Goal: Communication & Community: Answer question/provide support

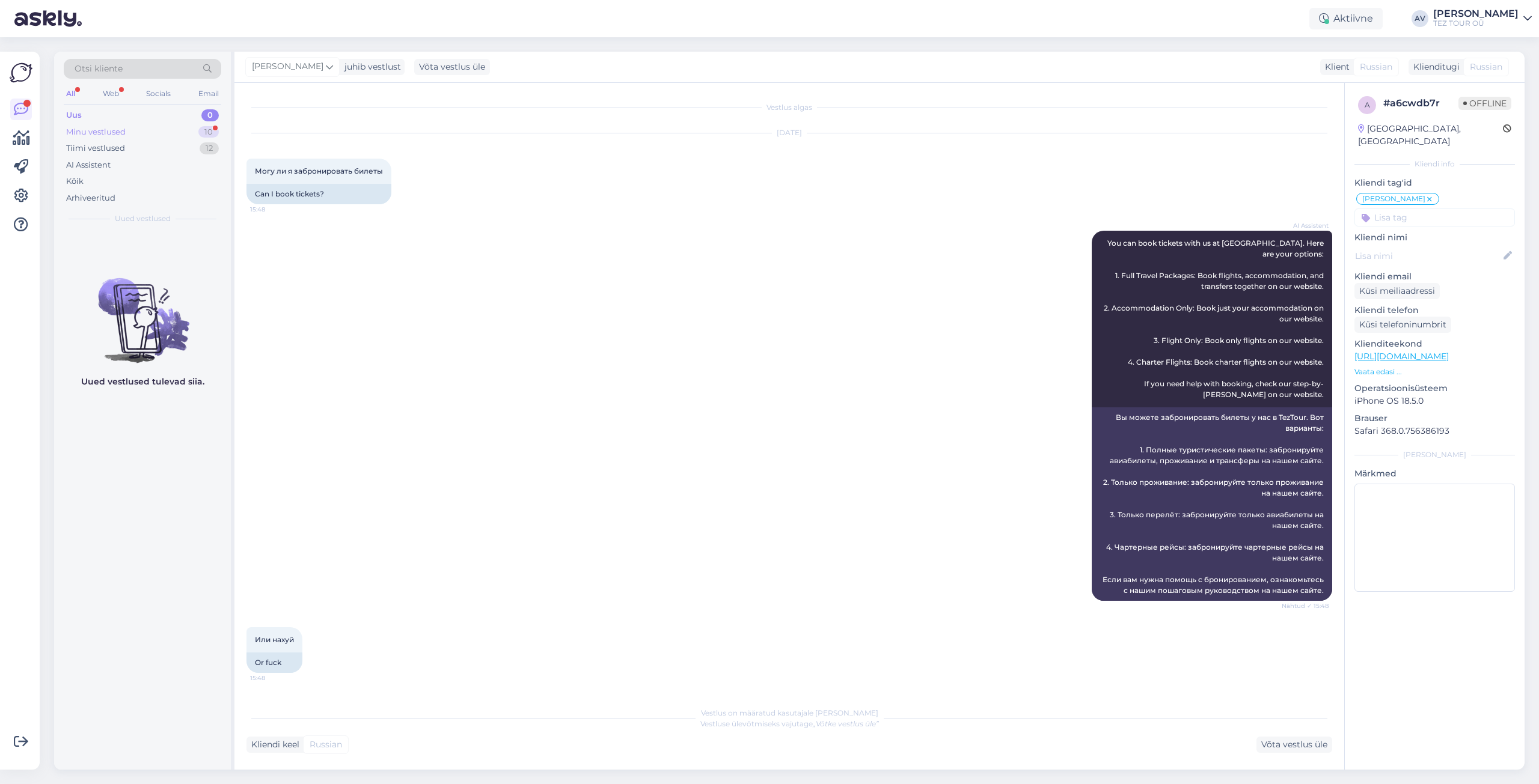
scroll to position [204, 0]
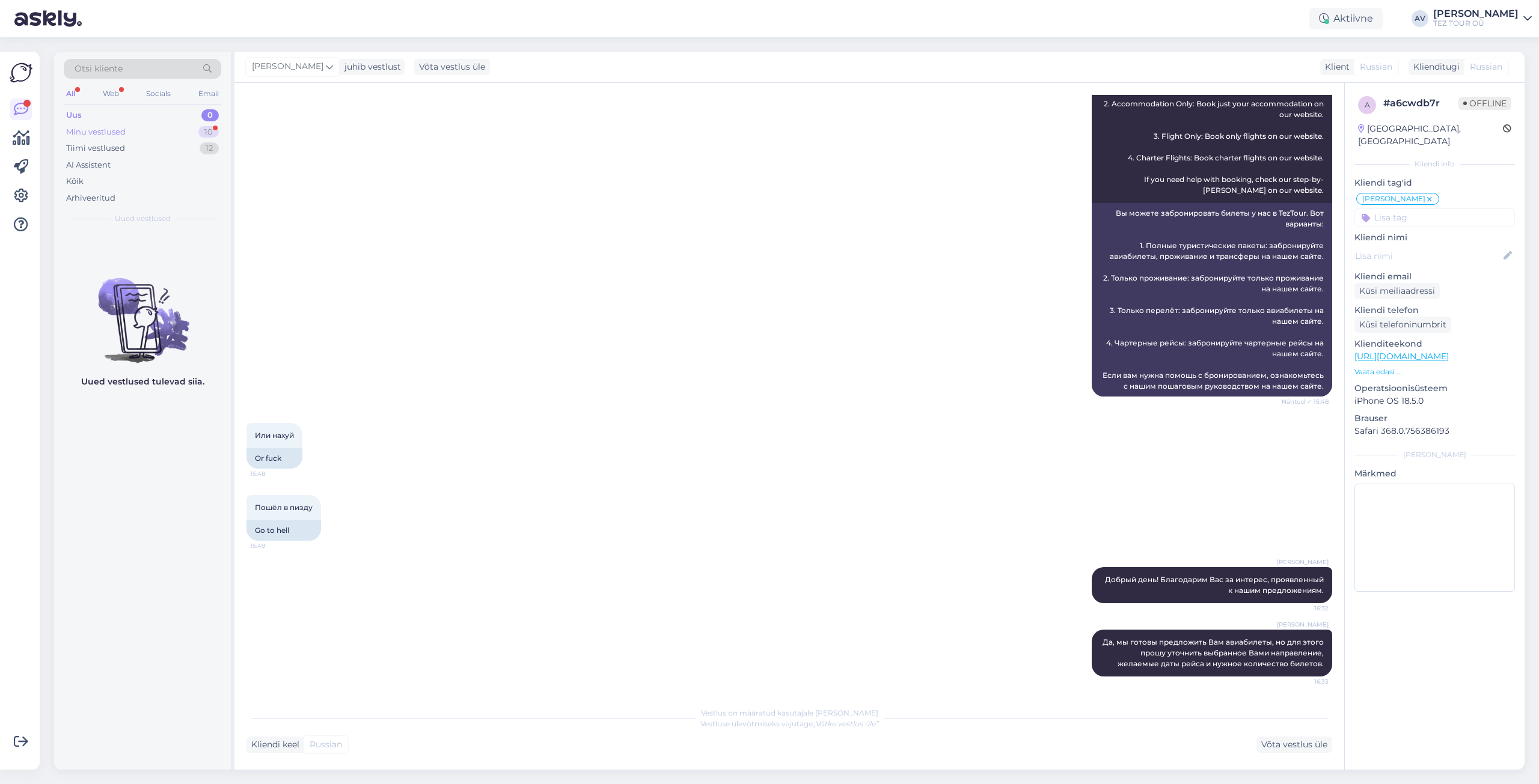
click at [118, 130] on div "Minu vestlused" at bounding box center [96, 133] width 59 height 12
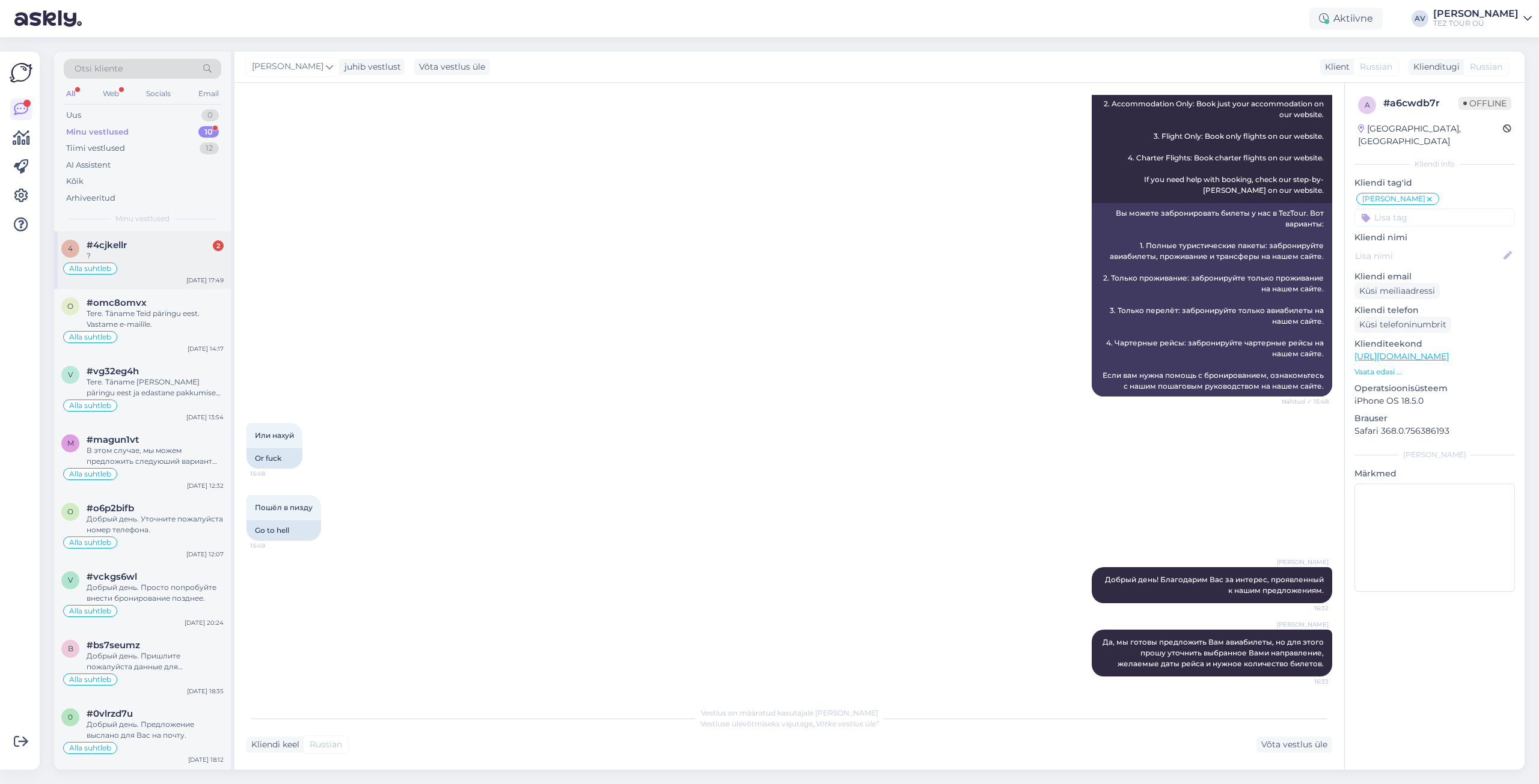
click at [121, 248] on span "#4cjkellr" at bounding box center [106, 245] width 40 height 11
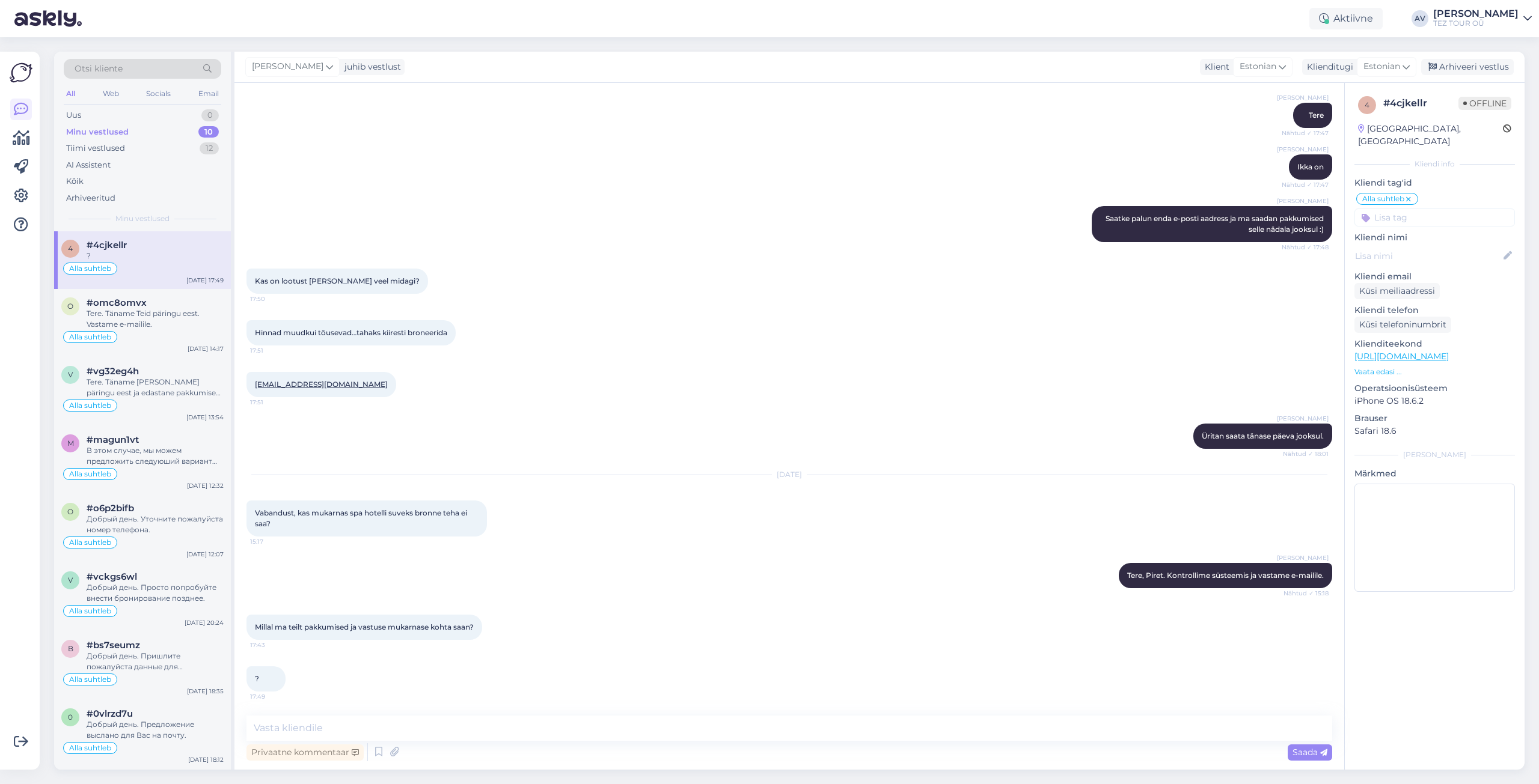
scroll to position [361, 0]
drag, startPoint x: 1398, startPoint y: 532, endPoint x: 1373, endPoint y: 506, distance: 36.1
click at [1398, 532] on textarea at bounding box center [1434, 538] width 160 height 108
drag, startPoint x: 349, startPoint y: 502, endPoint x: 314, endPoint y: 498, distance: 35.2
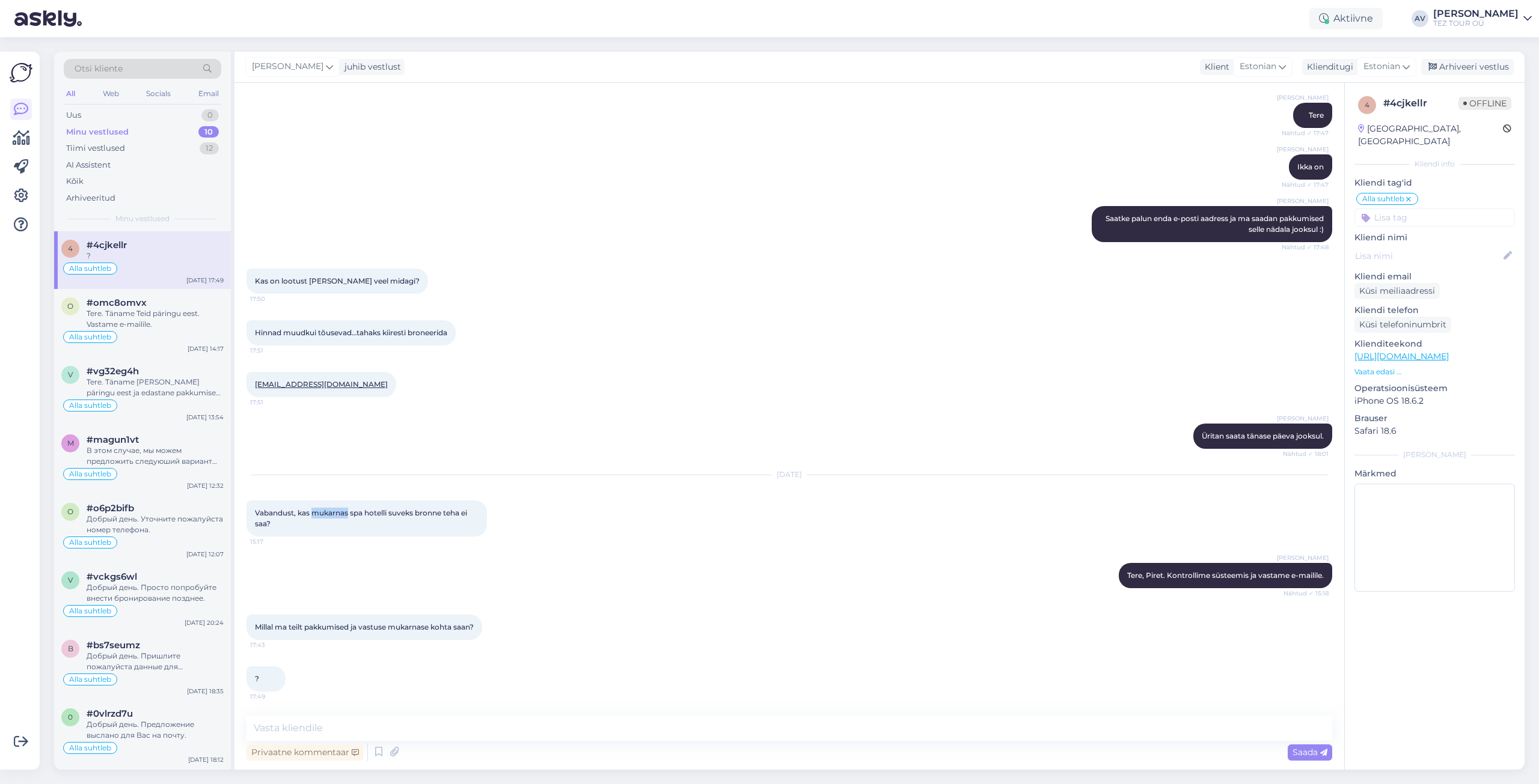
click at [314, 509] on span "Vabandust, kas mukarnas spa hotelli suveks bronne teha ei saa?" at bounding box center [362, 519] width 214 height 20
click at [520, 730] on textarea at bounding box center [790, 728] width 1086 height 25
type textarea "Vastus edastatud e-mailile."
click at [1294, 752] on span "Saada" at bounding box center [1309, 752] width 35 height 11
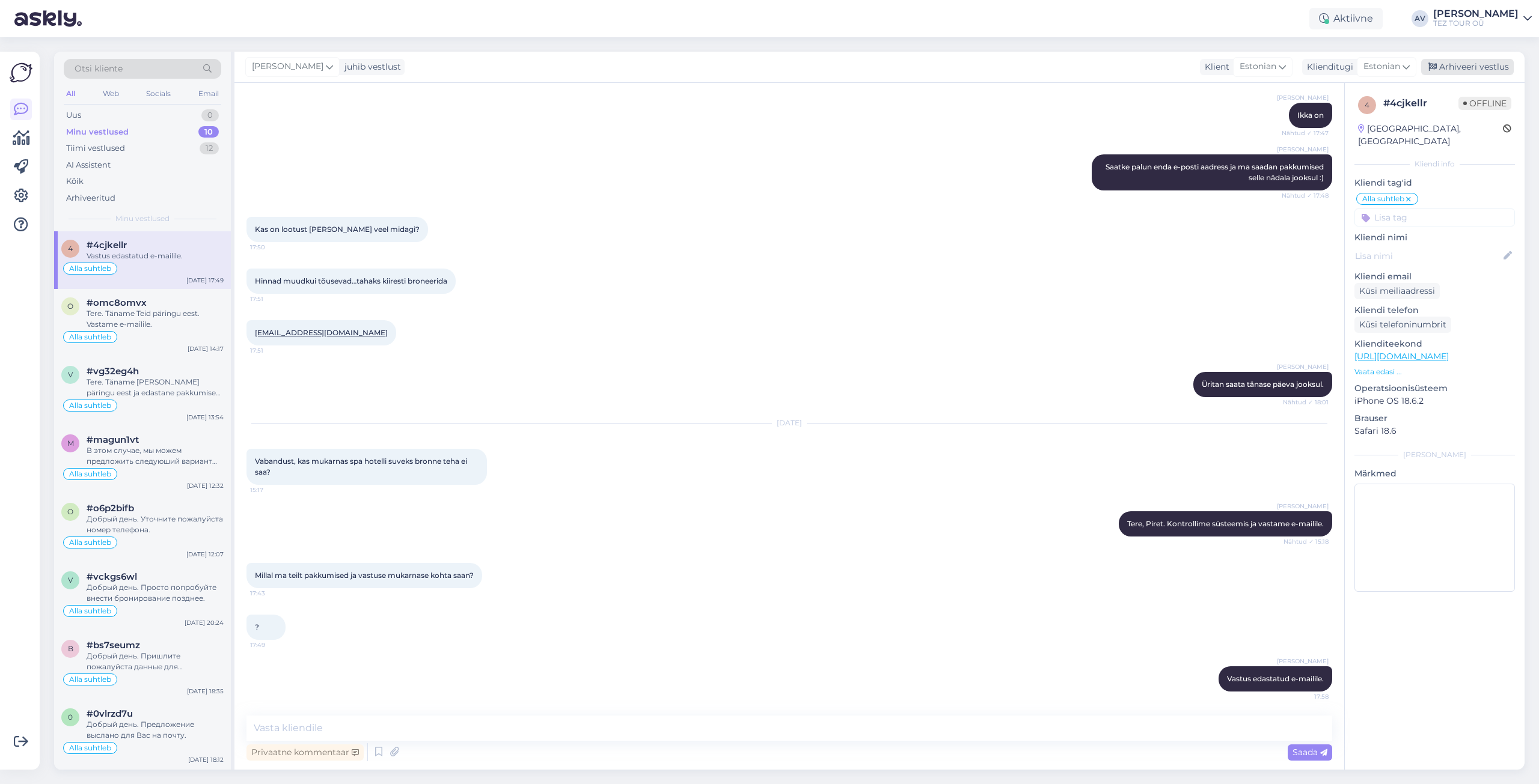
click at [1476, 70] on div "Arhiveeri vestlus" at bounding box center [1467, 66] width 93 height 16
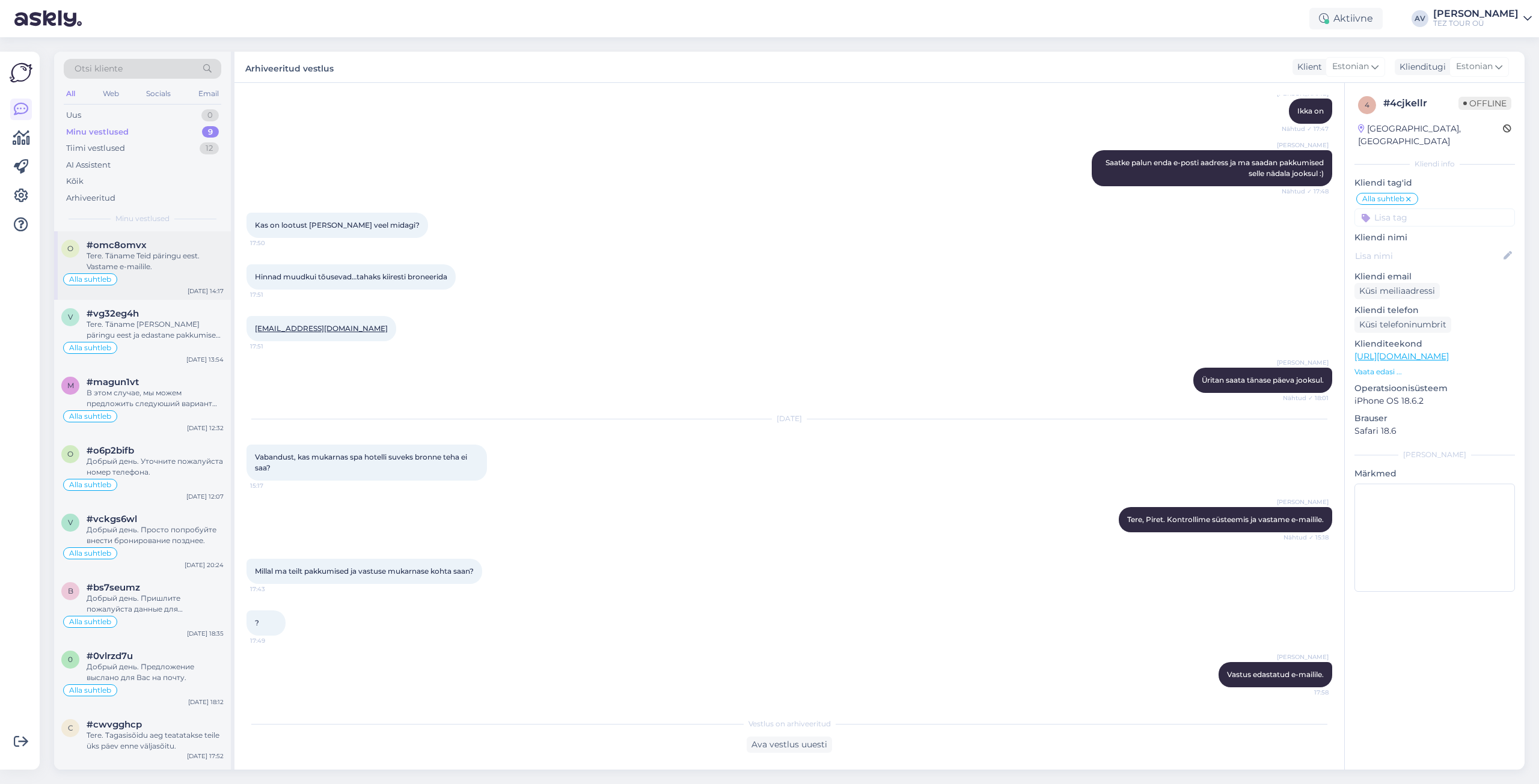
click at [138, 266] on div "Tere. Täname Teid päringu eest. Vastame e-mailile." at bounding box center [155, 261] width 137 height 22
